Goal: Information Seeking & Learning: Find specific fact

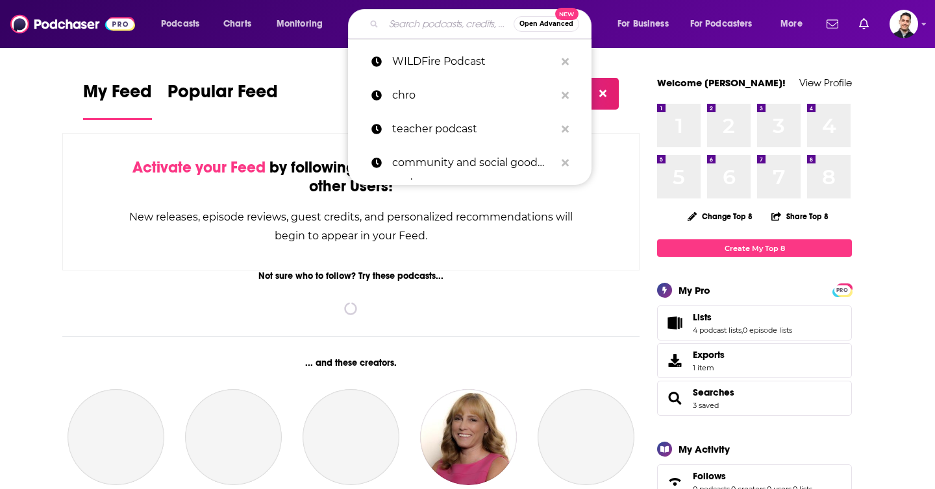
click at [413, 21] on input "Search podcasts, credits, & more..." at bounding box center [449, 24] width 130 height 21
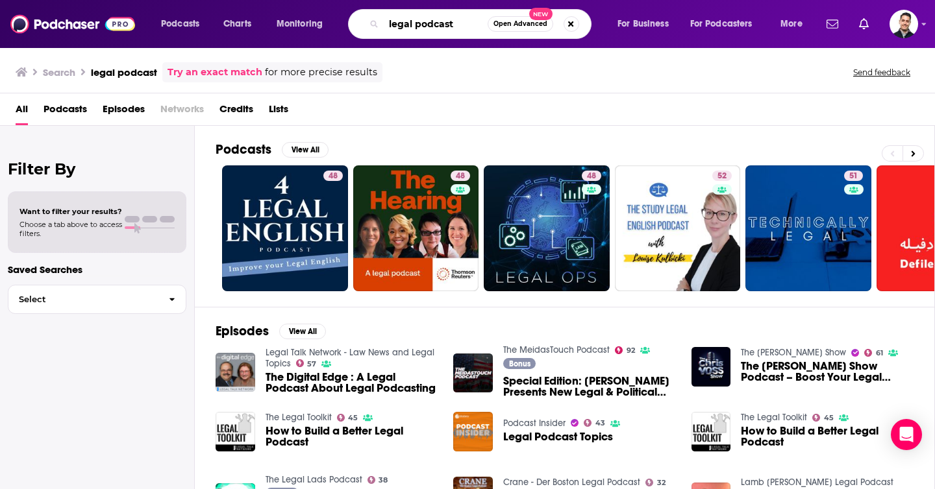
click at [463, 31] on input "legal podcast" at bounding box center [436, 24] width 104 height 21
type input "legal podcast insurance"
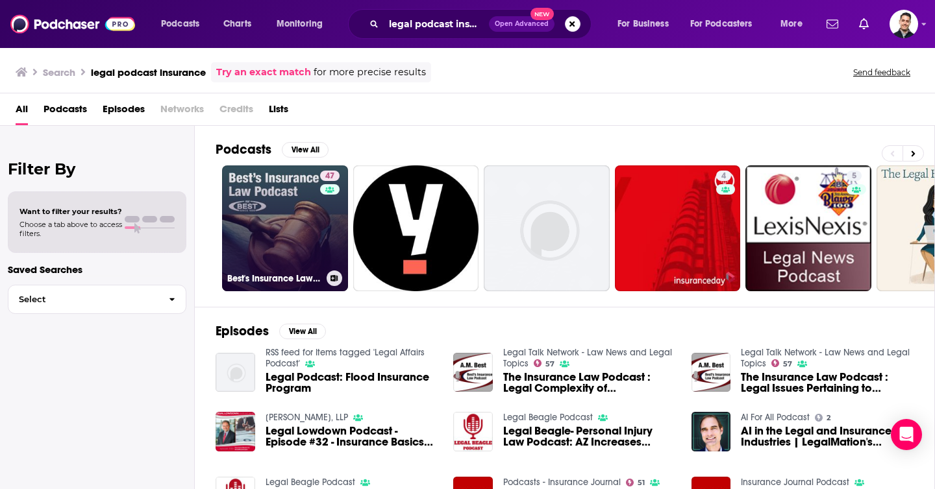
click at [266, 260] on link "47 Best's Insurance Law Podcast" at bounding box center [285, 229] width 126 height 126
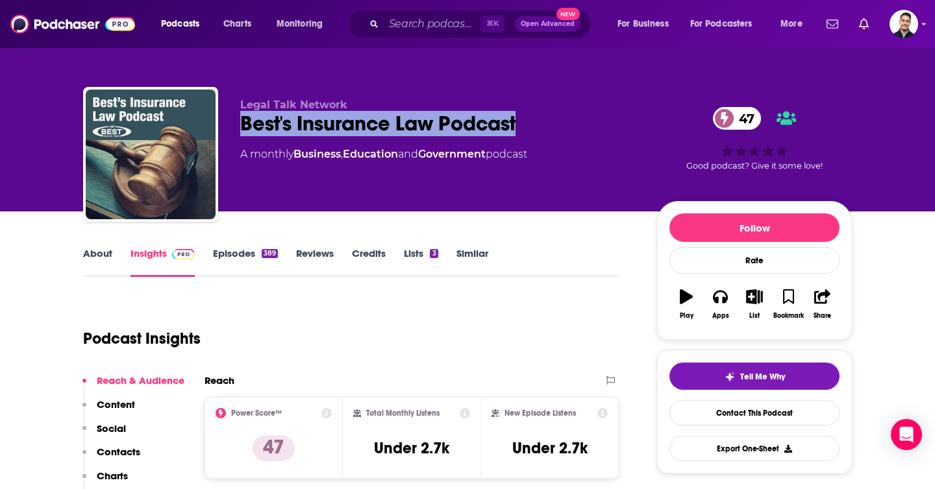
drag, startPoint x: 528, startPoint y: 127, endPoint x: 240, endPoint y: 121, distance: 289.0
click at [240, 121] on div "Legal Talk Network Best's Insurance Law Podcast 47 A monthly Business , Educati…" at bounding box center [467, 157] width 769 height 140
copy h2 "Best's Insurance Law Podcast"
click at [291, 130] on div "Best's Insurance Law Podcast 47" at bounding box center [438, 123] width 396 height 25
drag, startPoint x: 240, startPoint y: 121, endPoint x: 486, endPoint y: 137, distance: 245.9
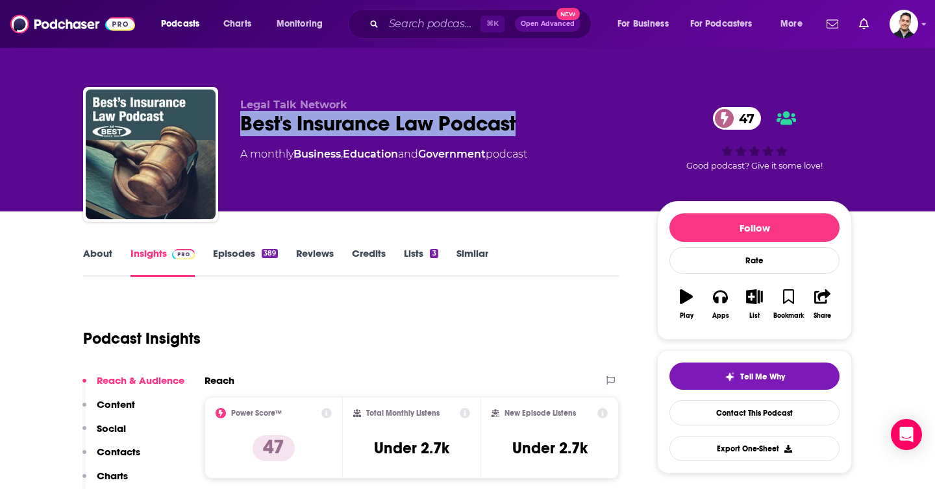
click at [486, 137] on div "Legal Talk Network Best's Insurance Law Podcast 47 A monthly Business , Educati…" at bounding box center [438, 151] width 396 height 104
copy h2 "Best's Insurance Law Podcast"
